Goal: Find specific page/section: Find specific page/section

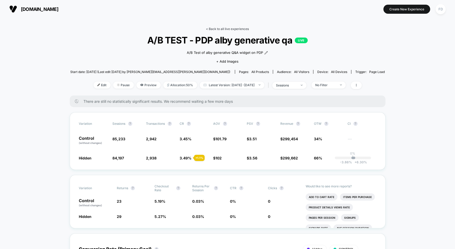
click at [223, 28] on link "< Back to all live experiences" at bounding box center [227, 29] width 43 height 4
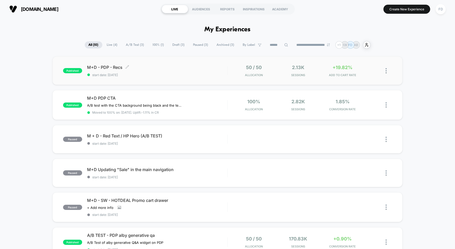
click at [112, 67] on span "M+D - PDP - Recs Click to edit experience details" at bounding box center [157, 67] width 140 height 5
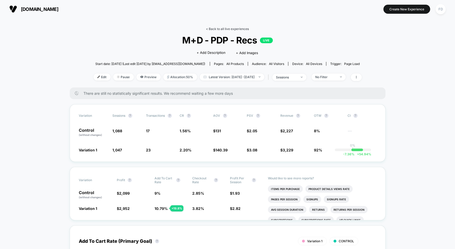
click at [215, 29] on link "< Back to all live experiences" at bounding box center [227, 29] width 43 height 4
